Goal: Transaction & Acquisition: Purchase product/service

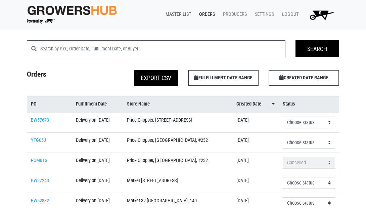
click at [175, 12] on link "Master List" at bounding box center [177, 14] width 34 height 13
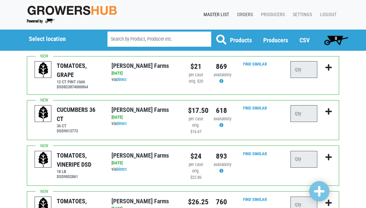
click at [244, 12] on link "Orders" at bounding box center [243, 14] width 24 height 13
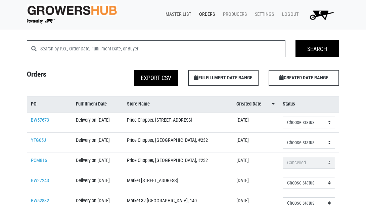
click at [176, 16] on link "Master List" at bounding box center [177, 14] width 34 height 13
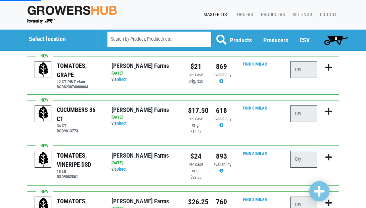
click at [53, 43] on span "Select location" at bounding box center [62, 38] width 66 height 16
click at [50, 39] on h5 "Select location" at bounding box center [59, 38] width 61 height 7
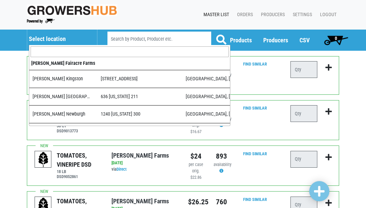
click at [56, 53] on input "search" at bounding box center [130, 51] width 198 height 11
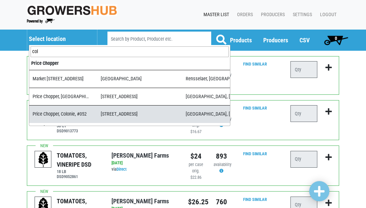
type input "col"
select select "dab31256-8524-43ca-b54d-ce8806636912"
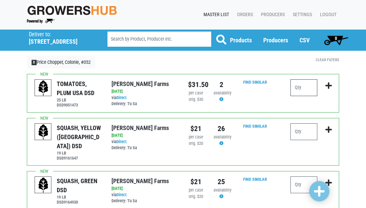
click at [306, 84] on input "number" at bounding box center [303, 87] width 27 height 17
click at [300, 132] on input "number" at bounding box center [303, 131] width 27 height 17
type input "3"
click at [303, 178] on input "number" at bounding box center [303, 184] width 27 height 17
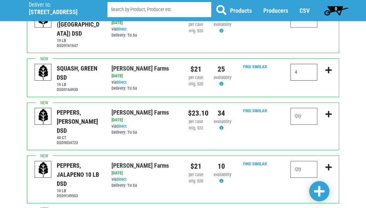
scroll to position [113, 0]
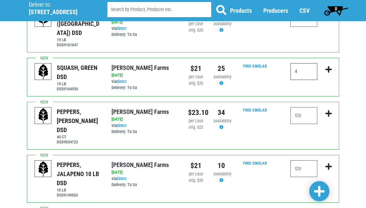
type input "4"
click at [304, 107] on input "number" at bounding box center [303, 115] width 27 height 17
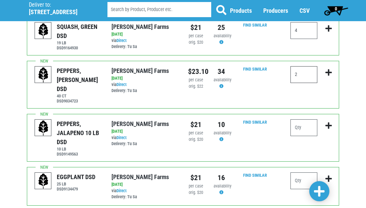
scroll to position [155, 0]
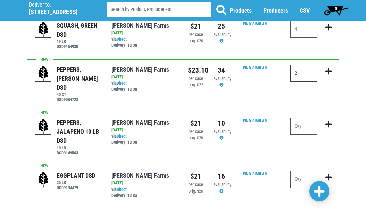
type input "2"
click at [300, 171] on input "number" at bounding box center [303, 179] width 27 height 17
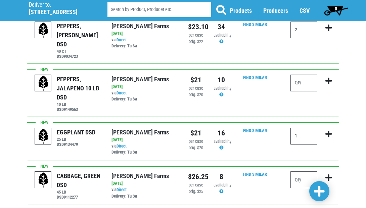
scroll to position [201, 0]
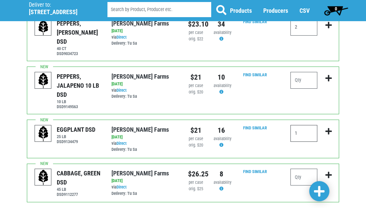
type input "1"
click at [304, 168] on input "number" at bounding box center [303, 176] width 27 height 17
type input "1"
click at [317, 192] on span at bounding box center [319, 191] width 11 height 12
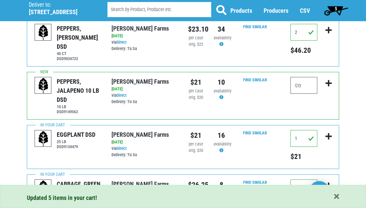
click at [334, 8] on span "5" at bounding box center [335, 8] width 2 height 5
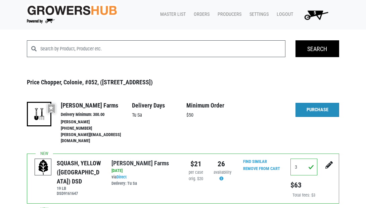
click at [320, 108] on link "Purchase" at bounding box center [317, 110] width 44 height 14
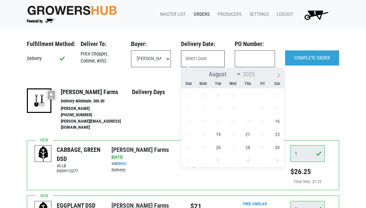
click at [200, 55] on input "text" at bounding box center [203, 58] width 44 height 17
click at [277, 120] on span "16" at bounding box center [277, 120] width 13 height 13
type input "2025-08-16"
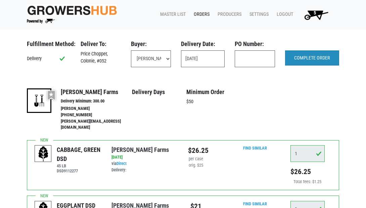
click at [305, 56] on input "COMPLETE ORDER" at bounding box center [312, 57] width 54 height 15
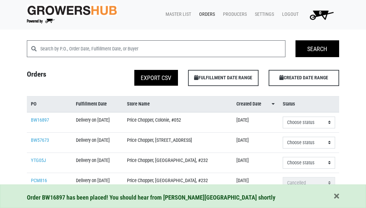
click at [202, 13] on link "Orders" at bounding box center [206, 14] width 24 height 13
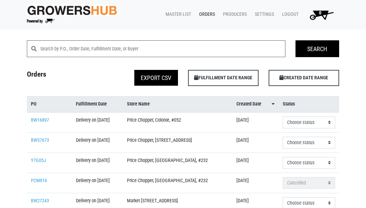
click at [203, 14] on link "Orders" at bounding box center [206, 14] width 24 height 13
click at [176, 13] on link "Master List" at bounding box center [177, 14] width 34 height 13
